Goal: Task Accomplishment & Management: Manage account settings

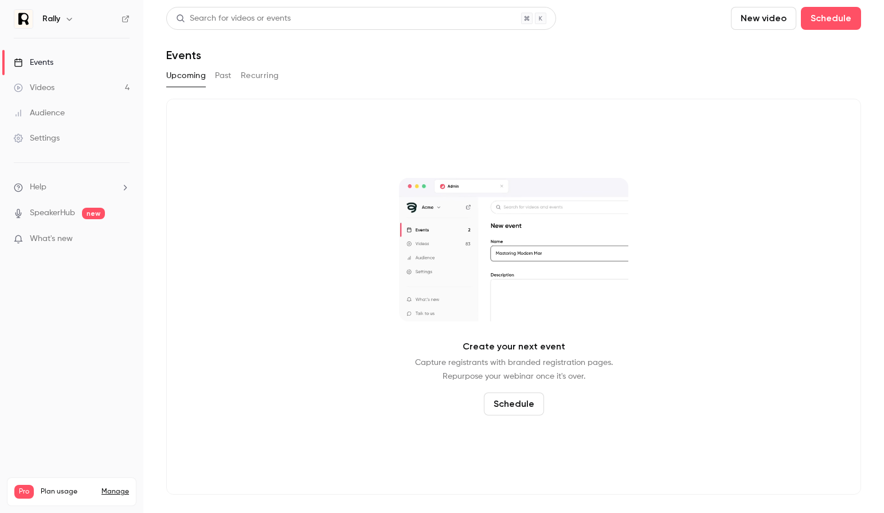
click at [62, 15] on div "Rally" at bounding box center [77, 19] width 70 height 14
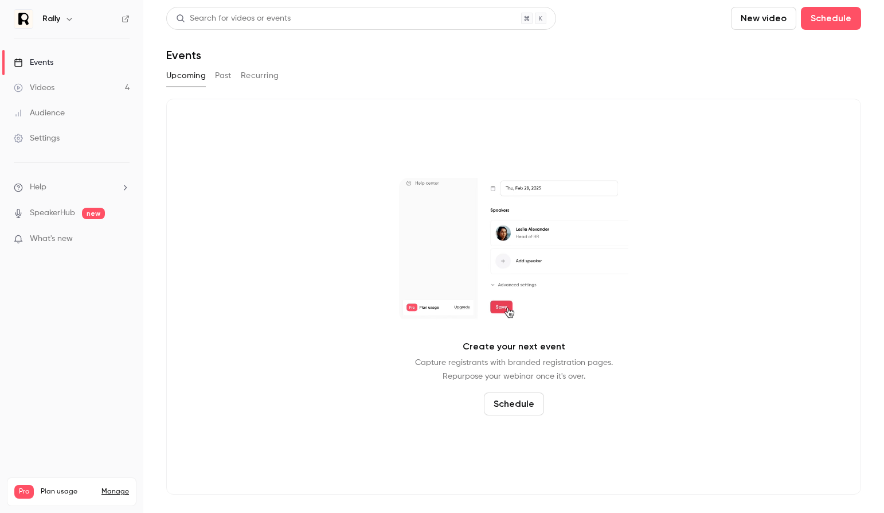
click at [54, 7] on nav "Rally Events Videos 4 Audience Settings Help SpeakerHub new What's new Pro Plan…" at bounding box center [71, 256] width 143 height 513
click at [54, 17] on h6 "Rally" at bounding box center [51, 18] width 18 height 11
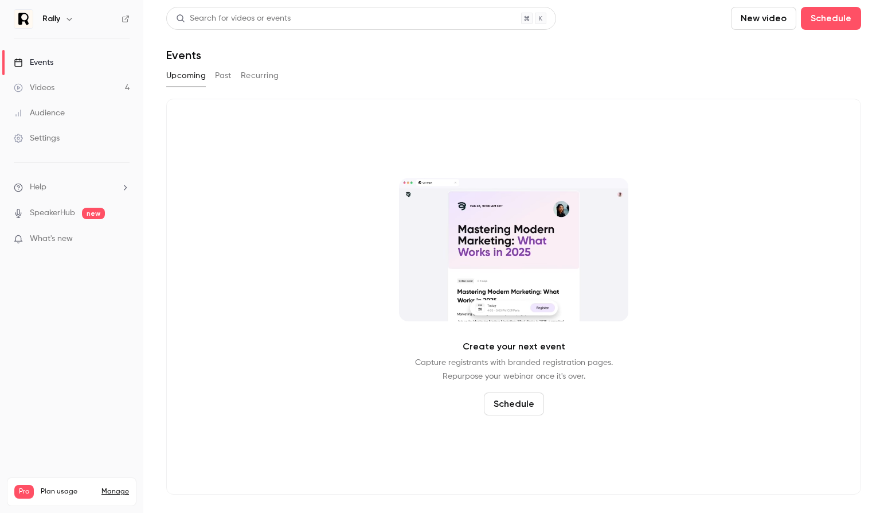
click at [52, 18] on h6 "Rally" at bounding box center [51, 18] width 18 height 11
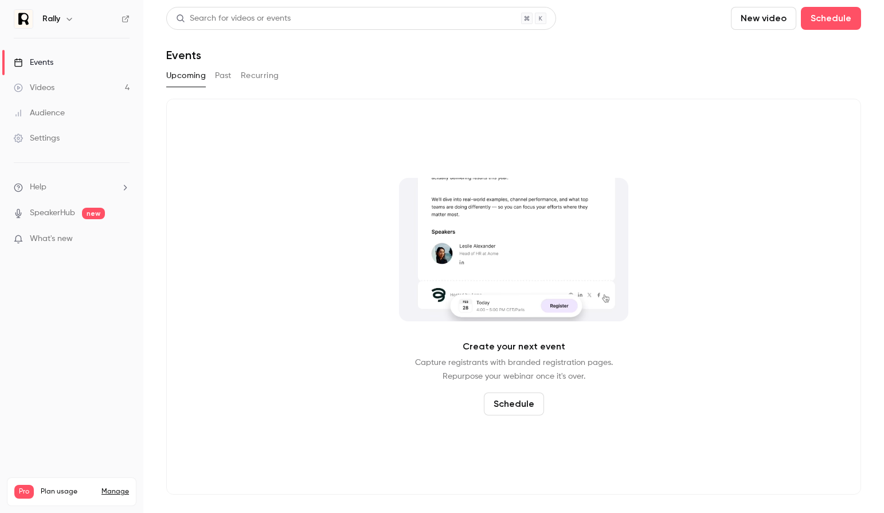
click at [65, 18] on icon "button" at bounding box center [69, 18] width 9 height 9
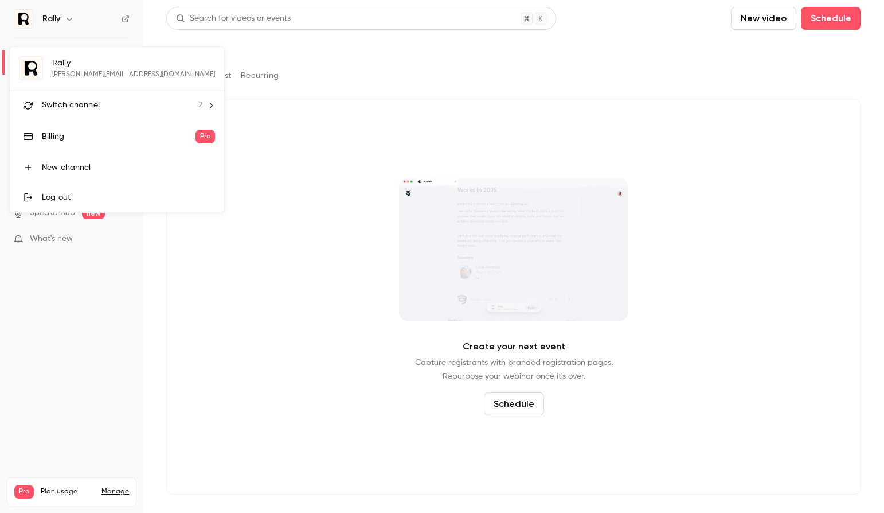
click at [58, 110] on span "Switch channel" at bounding box center [71, 105] width 58 height 12
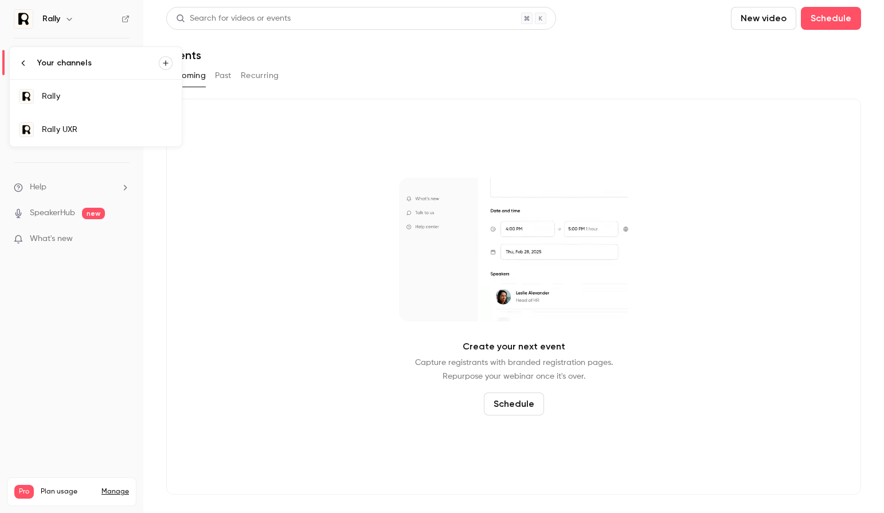
click at [69, 133] on div "Rally UXR" at bounding box center [107, 129] width 131 height 11
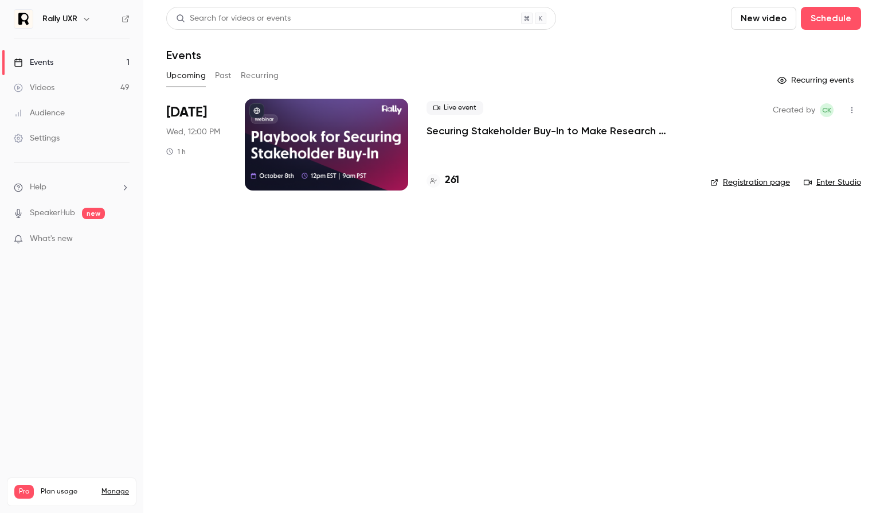
click at [529, 128] on p "Securing Stakeholder Buy-In to Make Research Impossible to Ignore" at bounding box center [559, 131] width 265 height 14
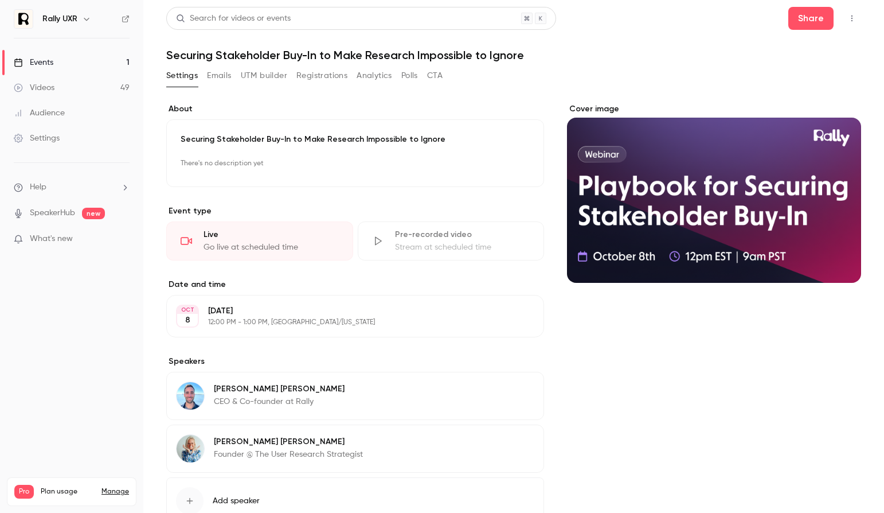
click at [217, 77] on button "Emails" at bounding box center [219, 76] width 24 height 18
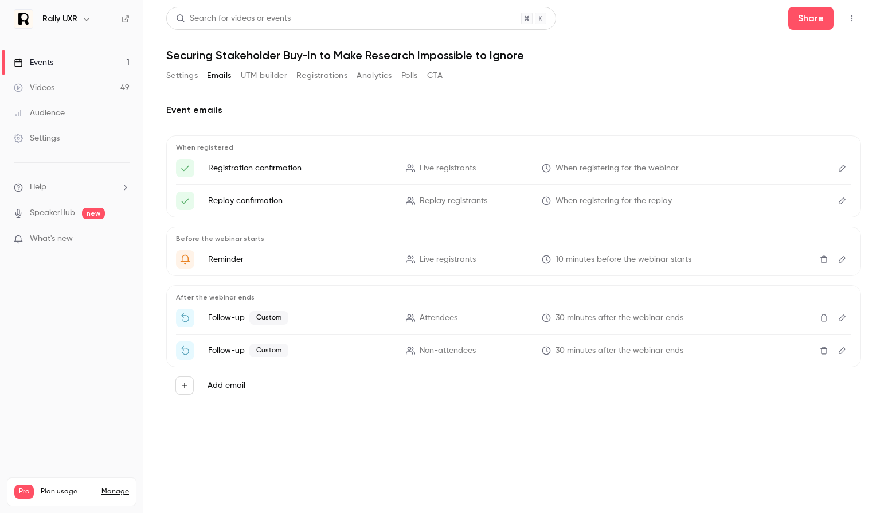
click at [221, 318] on p "Follow-up Custom" at bounding box center [300, 318] width 184 height 14
click at [396, 326] on li "Follow-up Custom Attendees 30 minutes after the webinar ends" at bounding box center [513, 317] width 675 height 18
click at [430, 316] on span "Attendees" at bounding box center [439, 318] width 38 height 12
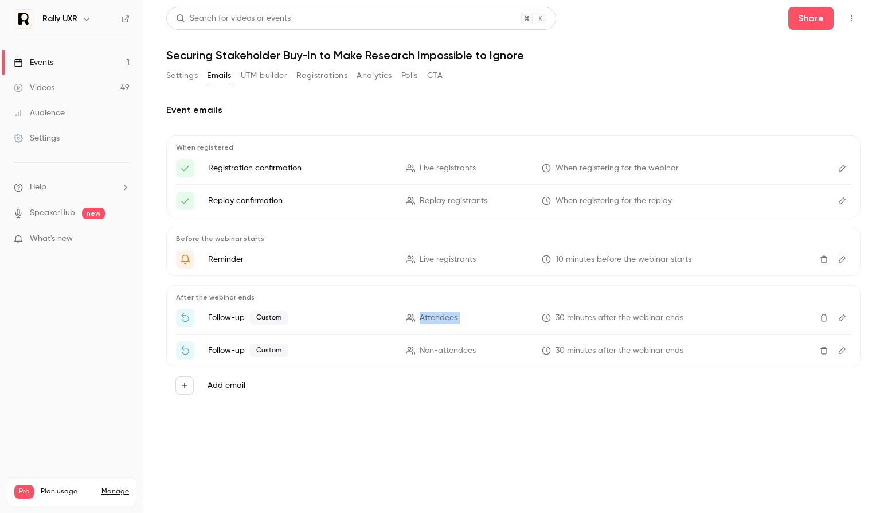
click at [838, 322] on button "Edit" at bounding box center [842, 317] width 18 height 18
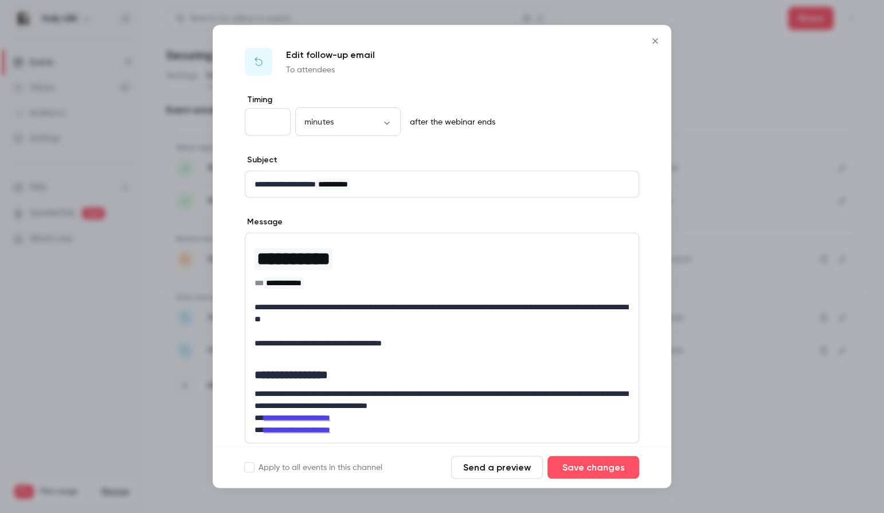
click at [658, 44] on icon "Close" at bounding box center [655, 41] width 14 height 9
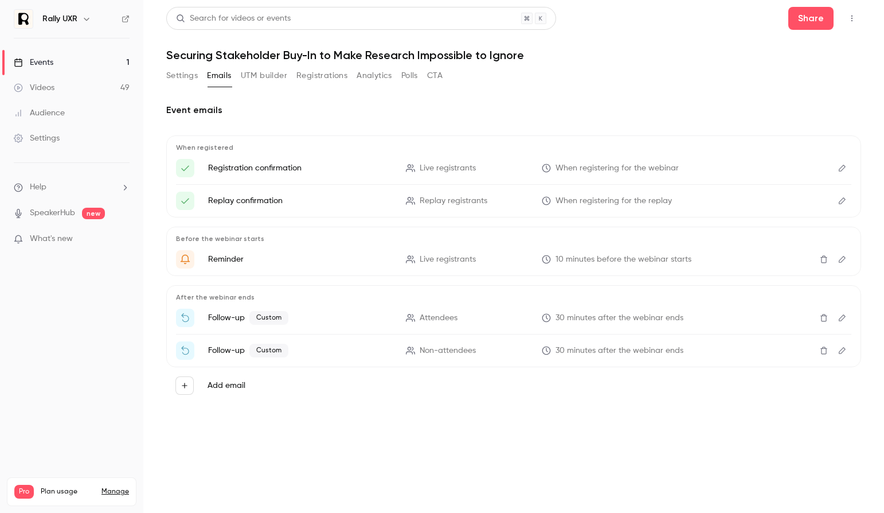
drag, startPoint x: 613, startPoint y: 303, endPoint x: 627, endPoint y: 303, distance: 13.8
click at [613, 303] on div "After the webinar ends Follow-up Custom Attendees 30 minutes after the webinar …" at bounding box center [513, 326] width 695 height 82
click at [846, 349] on icon "Edit" at bounding box center [842, 350] width 9 height 8
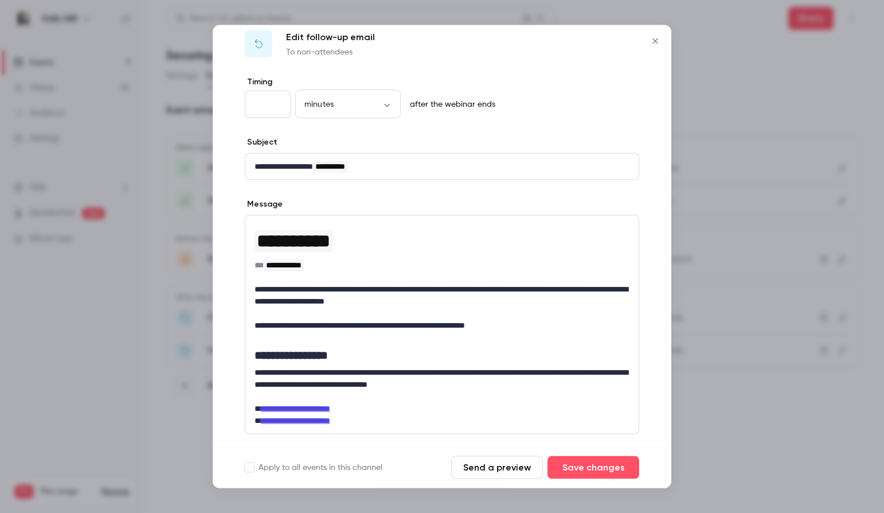
scroll to position [109, 0]
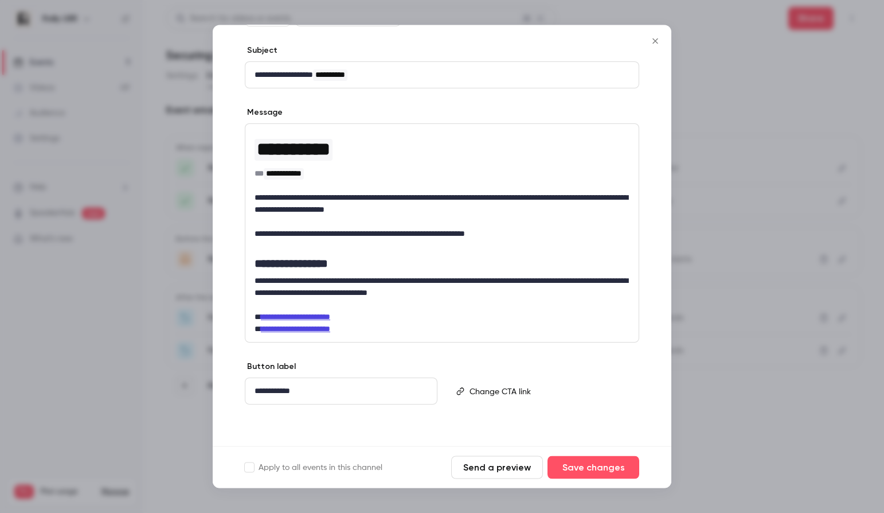
click at [754, 446] on div at bounding box center [442, 256] width 884 height 513
